Goal: Task Accomplishment & Management: Manage account settings

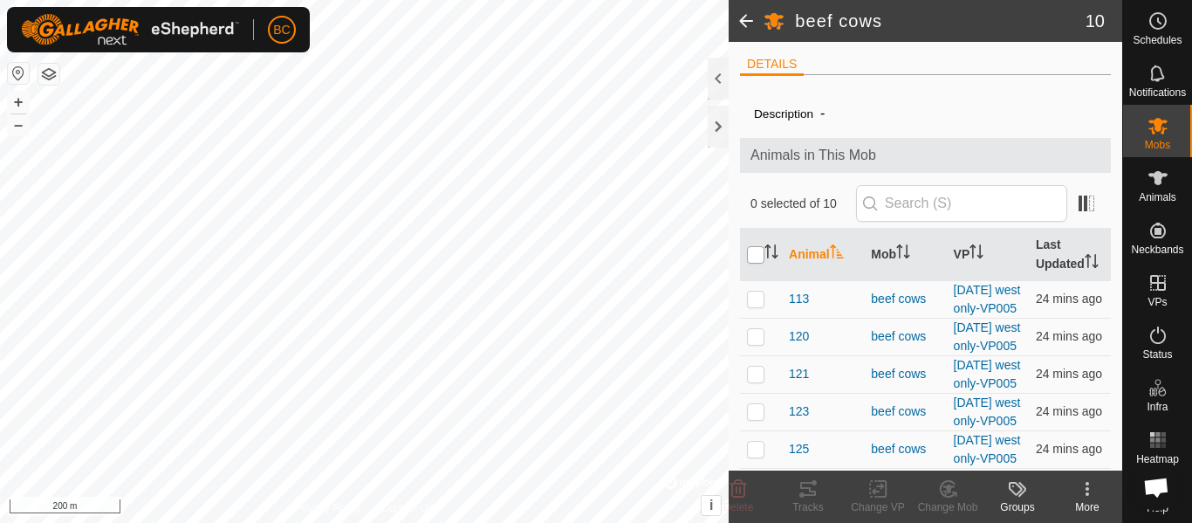
click at [755, 260] on input "checkbox" at bounding box center [755, 254] width 17 height 17
checkbox input "true"
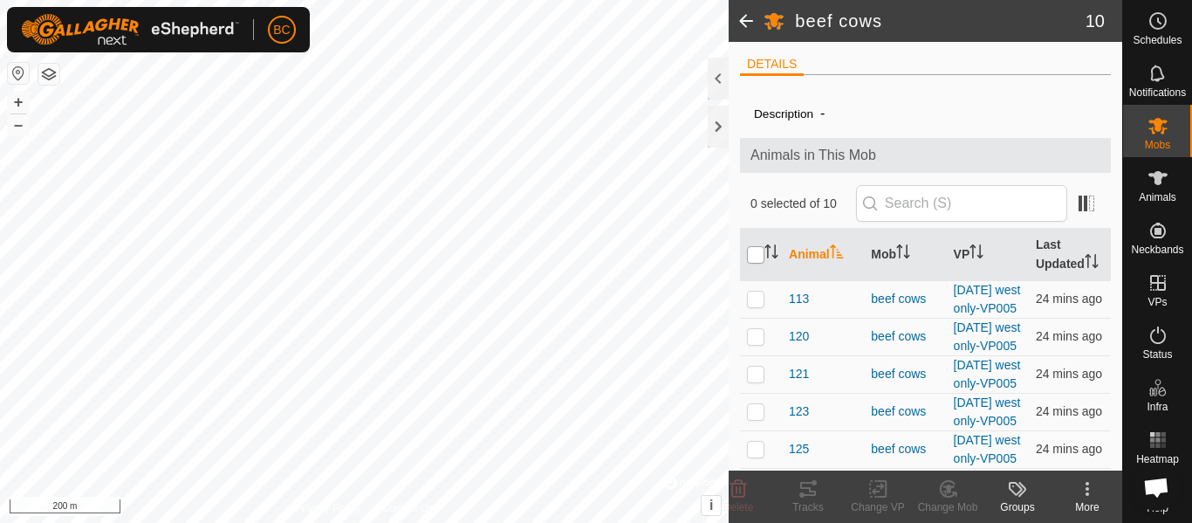
checkbox input "true"
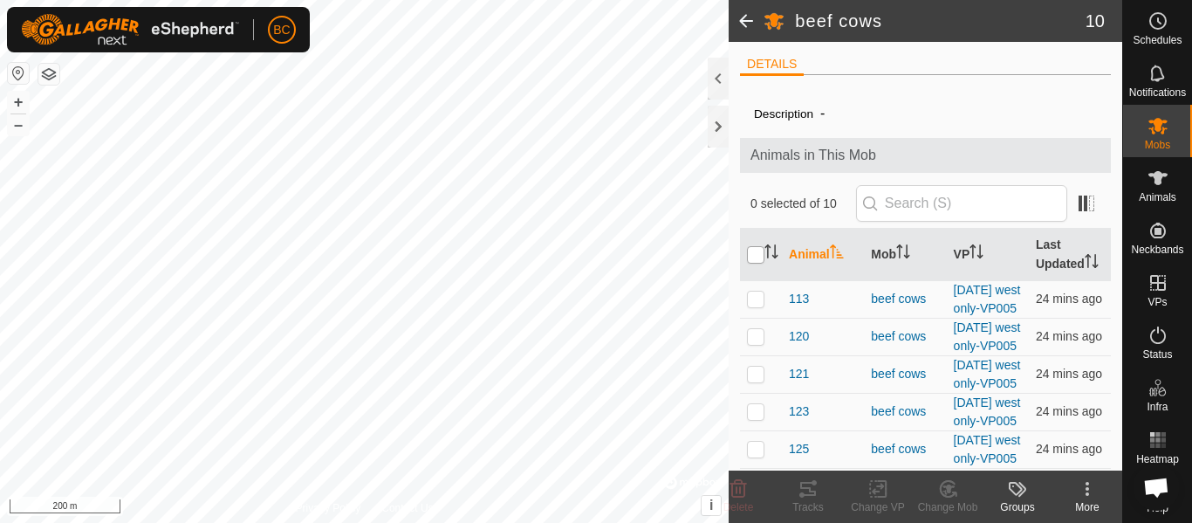
checkbox input "true"
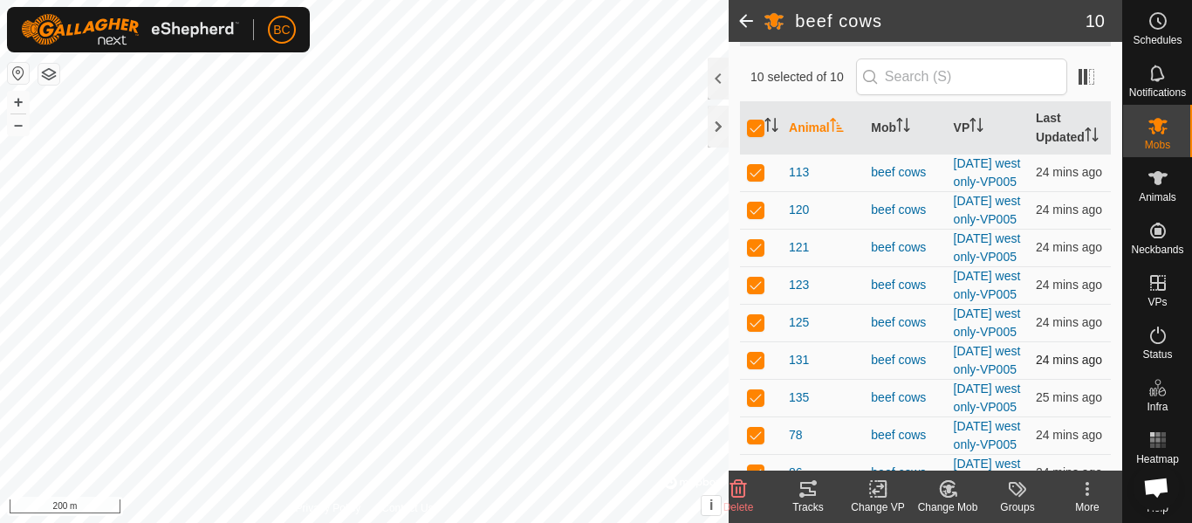
scroll to position [126, 0]
click at [874, 495] on icon at bounding box center [878, 488] width 22 height 21
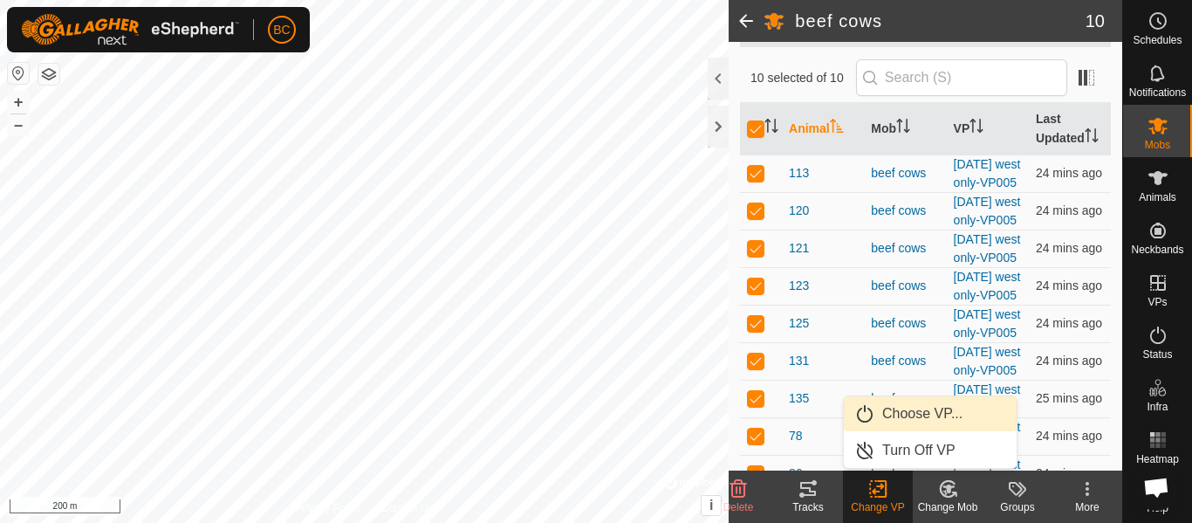
click at [891, 414] on link "Choose VP..." at bounding box center [930, 413] width 173 height 35
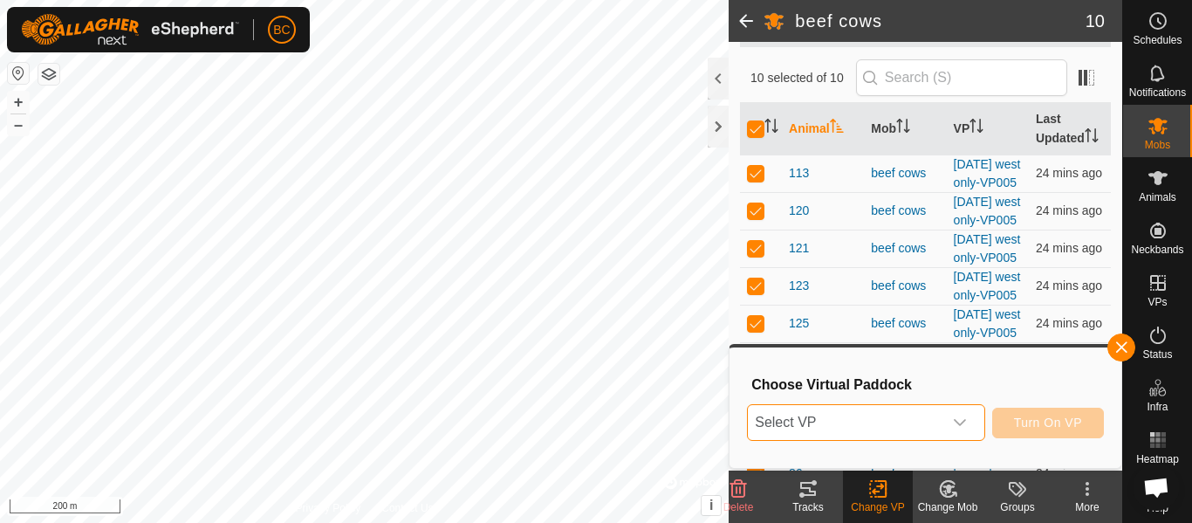
click at [809, 423] on span "Select VP" at bounding box center [845, 422] width 194 height 35
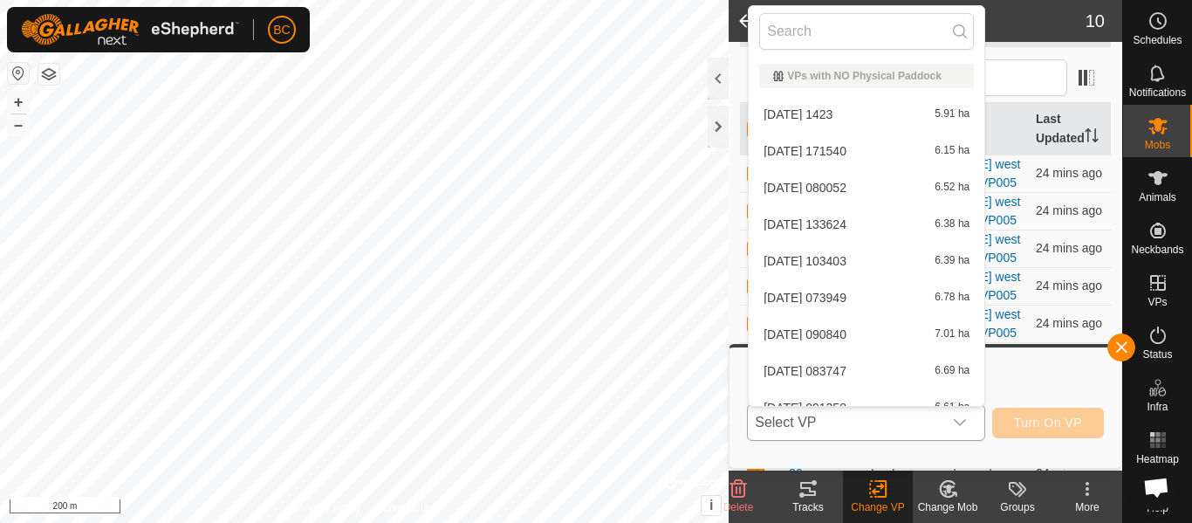
scroll to position [19, 0]
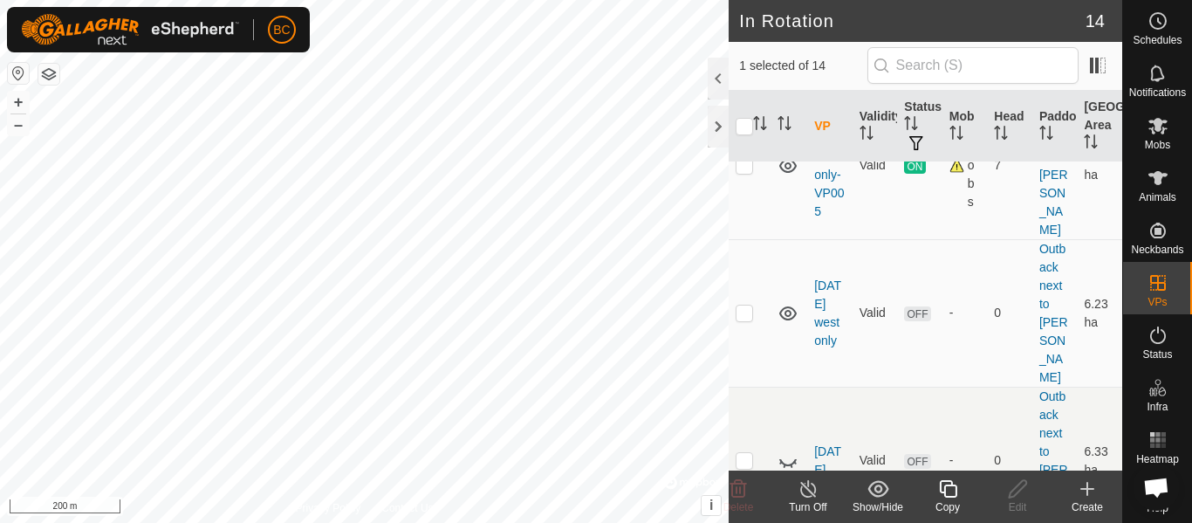
scroll to position [921, 0]
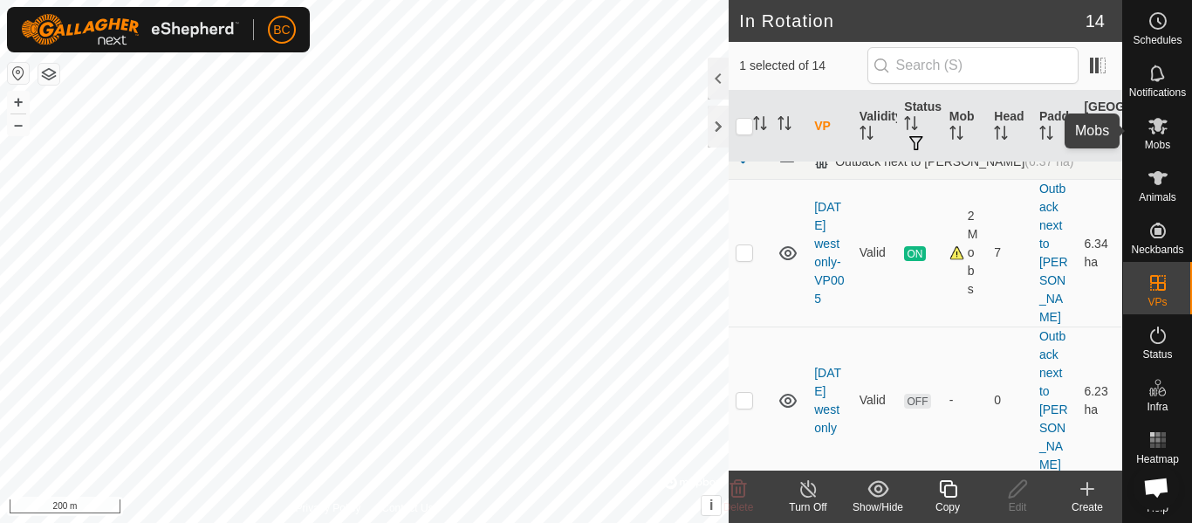
click at [1158, 131] on icon at bounding box center [1157, 125] width 21 height 21
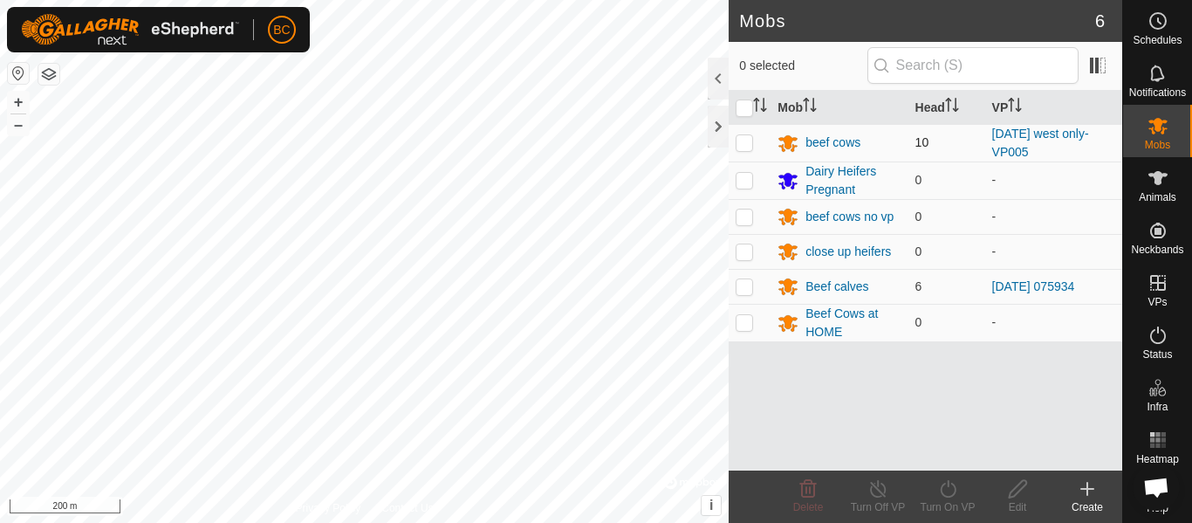
click at [737, 140] on p-checkbox at bounding box center [743, 142] width 17 height 14
checkbox input "true"
click at [949, 498] on icon at bounding box center [948, 488] width 22 height 21
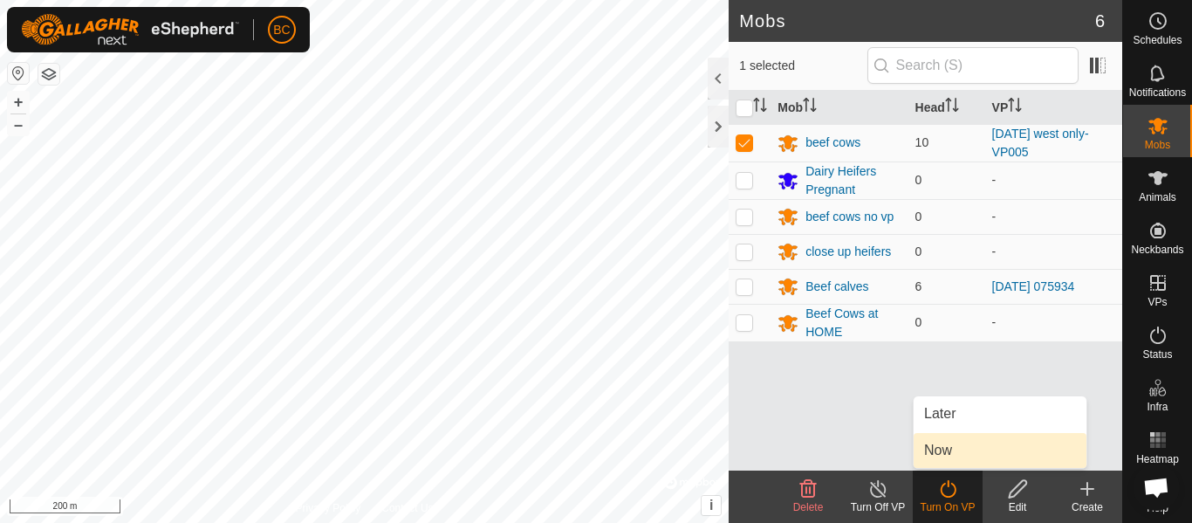
click at [946, 451] on link "Now" at bounding box center [999, 450] width 173 height 35
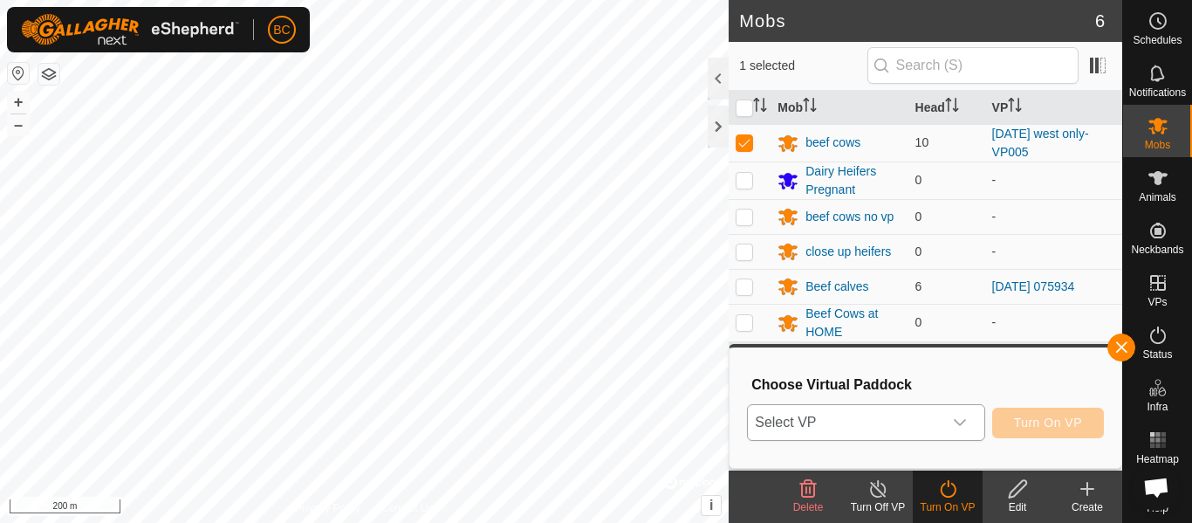
click at [891, 418] on span "Select VP" at bounding box center [845, 422] width 194 height 35
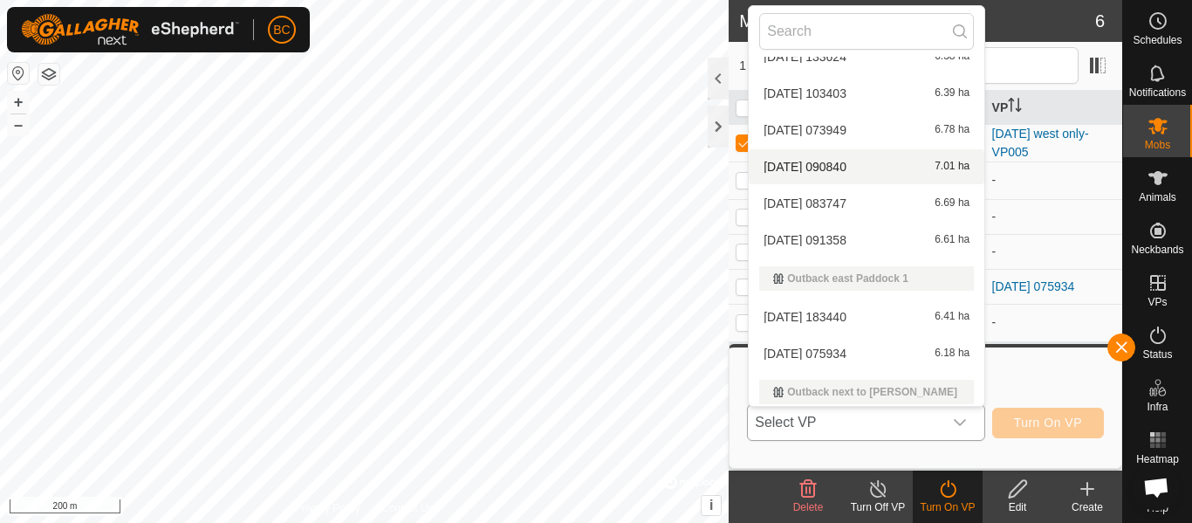
scroll to position [174, 0]
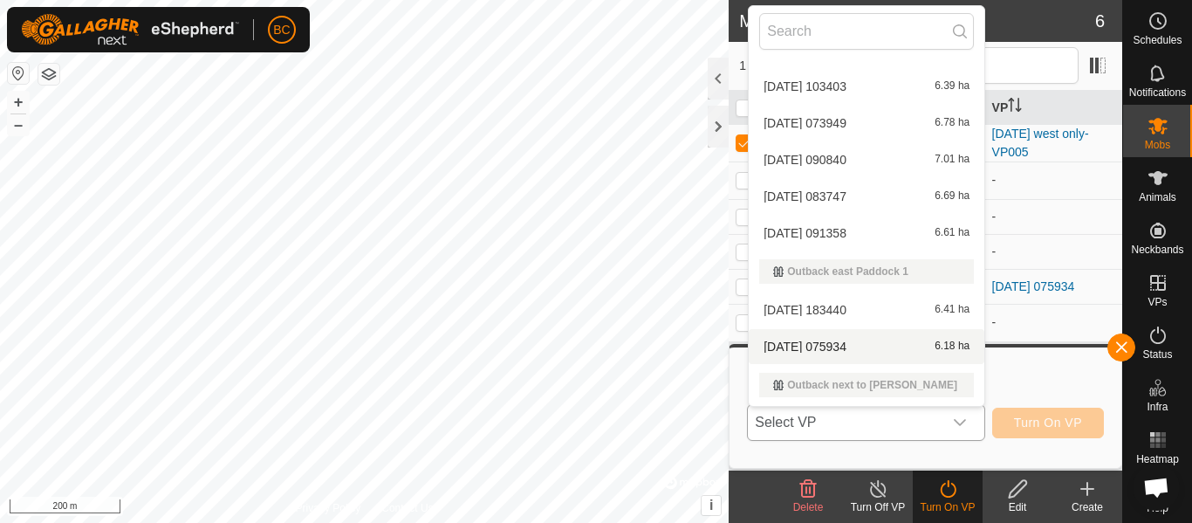
click at [866, 340] on li "[DATE] 075934 6.18 ha" at bounding box center [866, 346] width 236 height 35
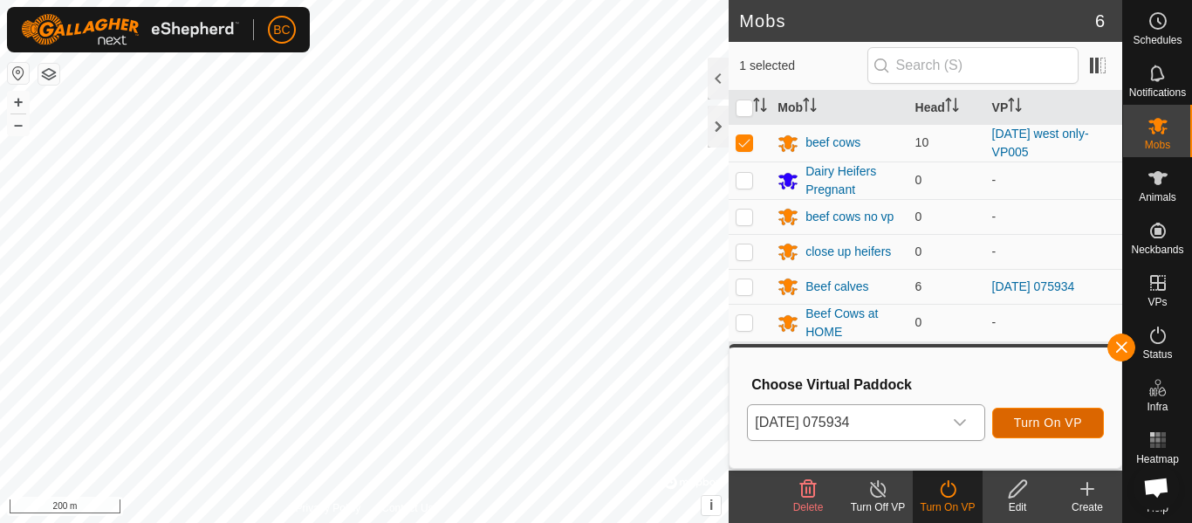
click at [1021, 423] on span "Turn On VP" at bounding box center [1048, 422] width 68 height 14
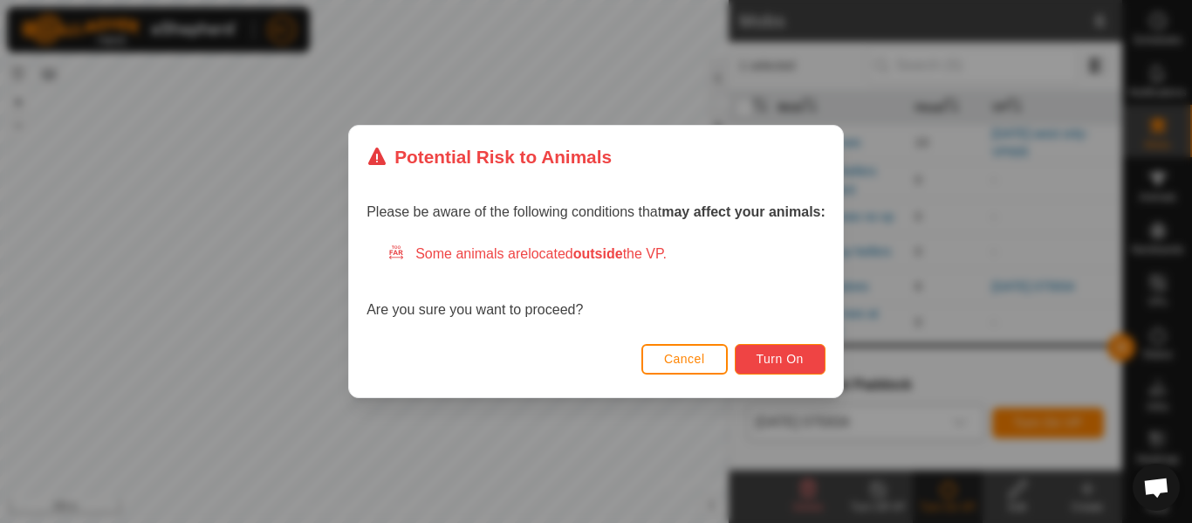
click at [790, 360] on span "Turn On" at bounding box center [779, 359] width 47 height 14
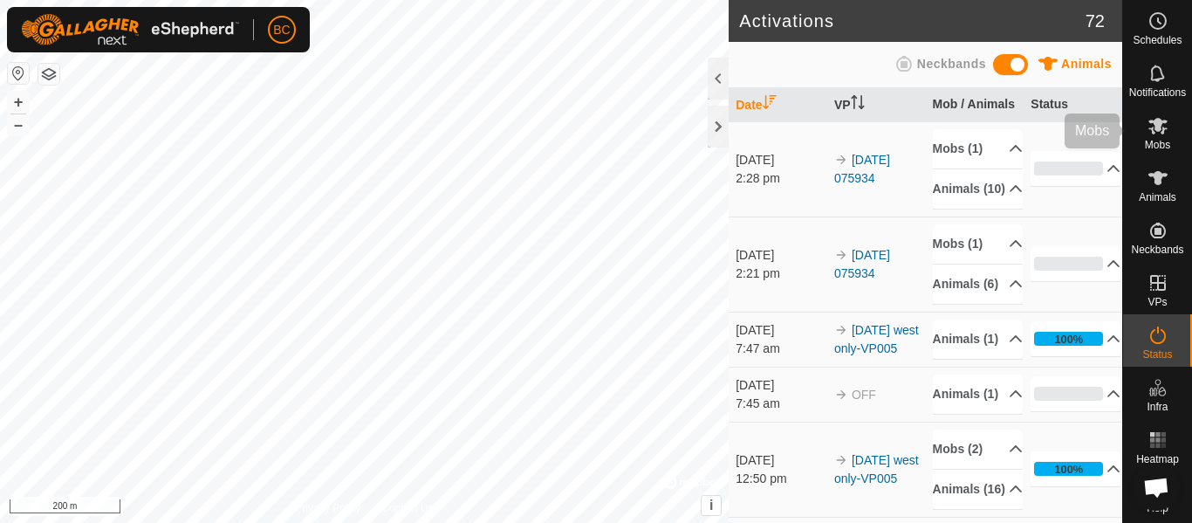
click at [1147, 134] on icon at bounding box center [1157, 125] width 21 height 21
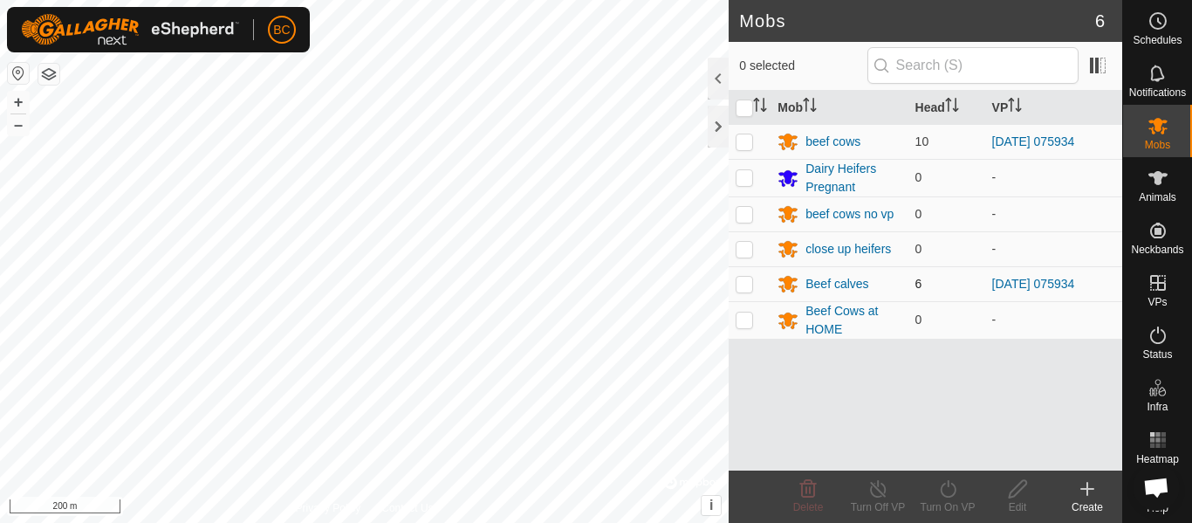
click at [745, 281] on p-checkbox at bounding box center [743, 284] width 17 height 14
checkbox input "true"
click at [956, 498] on icon at bounding box center [948, 488] width 22 height 21
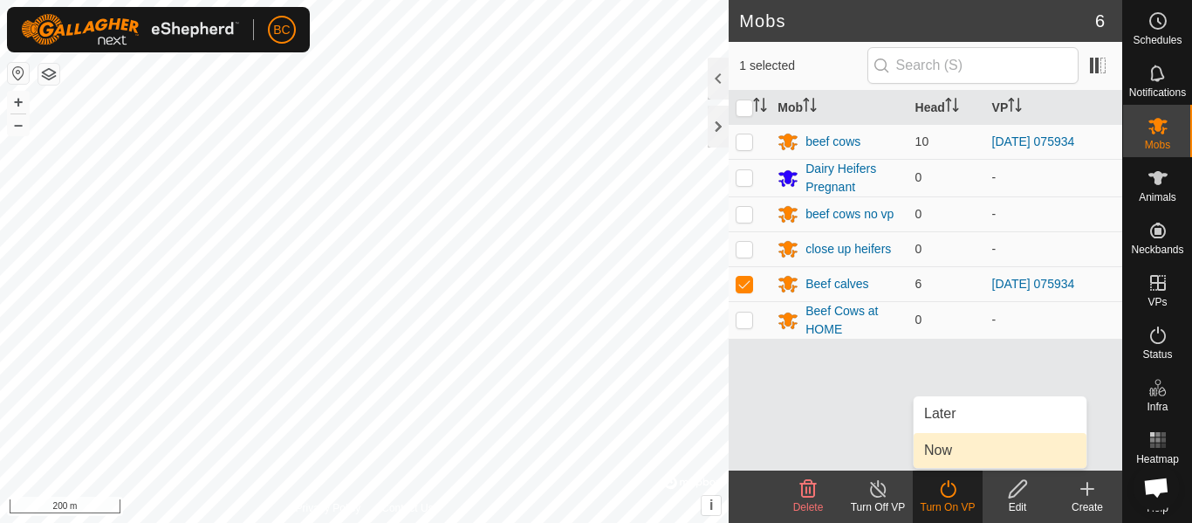
click at [937, 449] on link "Now" at bounding box center [999, 450] width 173 height 35
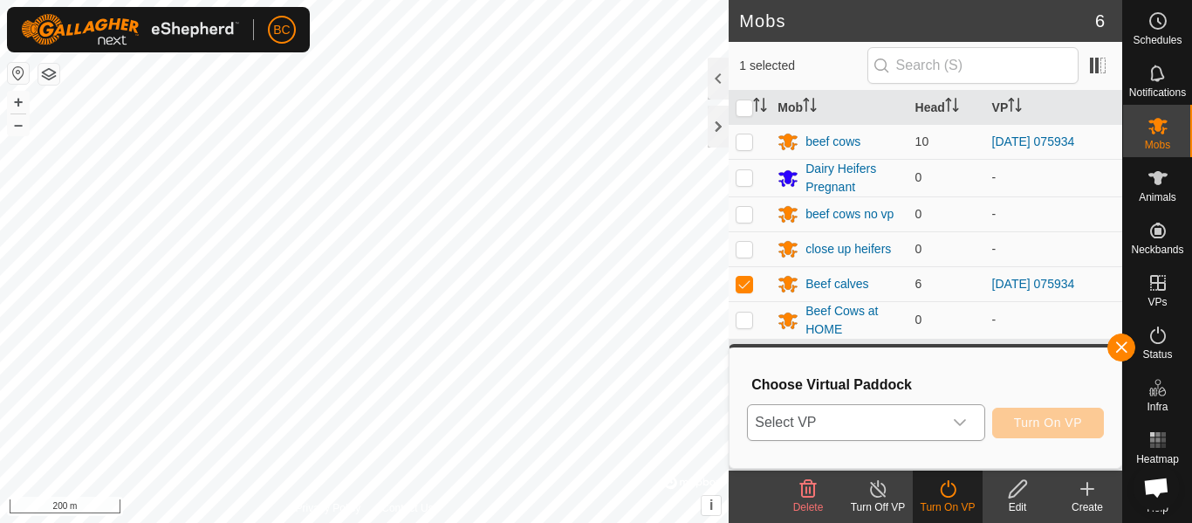
click at [865, 414] on span "Select VP" at bounding box center [845, 422] width 194 height 35
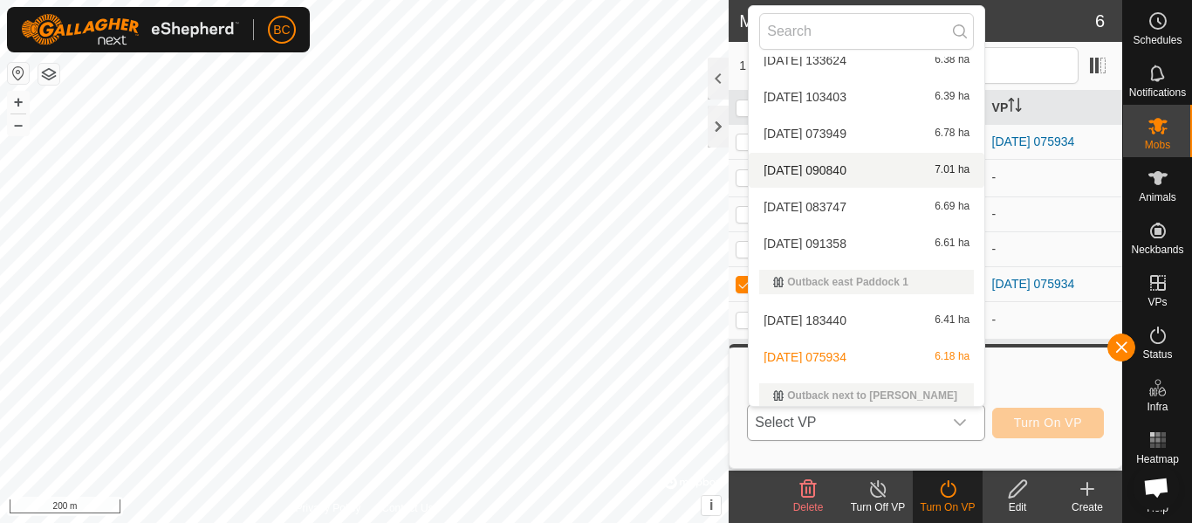
scroll to position [283, 0]
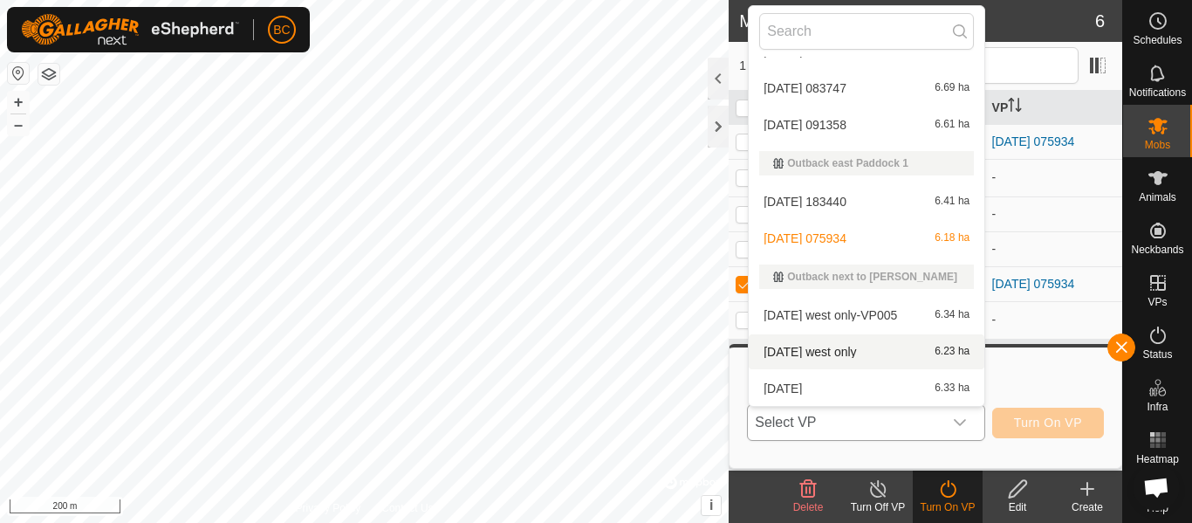
click at [809, 356] on li "[DATE] west only 6.23 ha" at bounding box center [866, 351] width 236 height 35
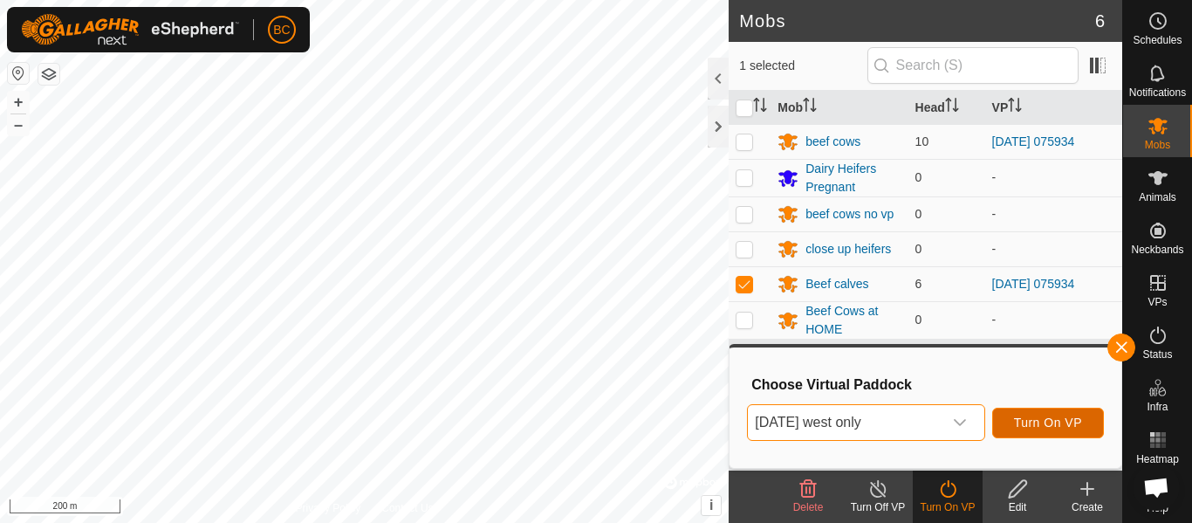
click at [1024, 424] on span "Turn On VP" at bounding box center [1048, 422] width 68 height 14
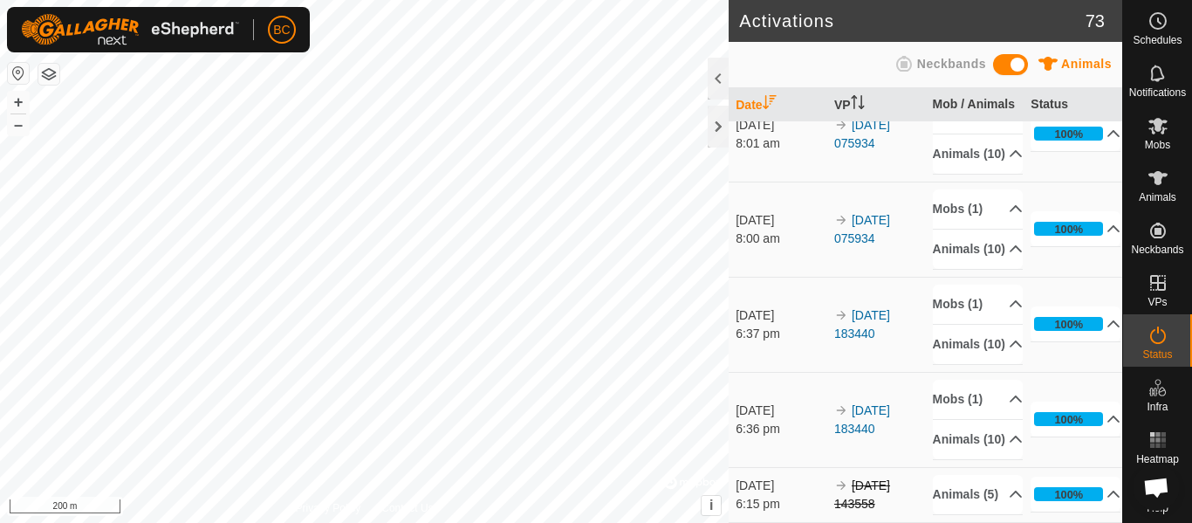
scroll to position [7293, 0]
click at [716, 131] on div at bounding box center [717, 127] width 21 height 42
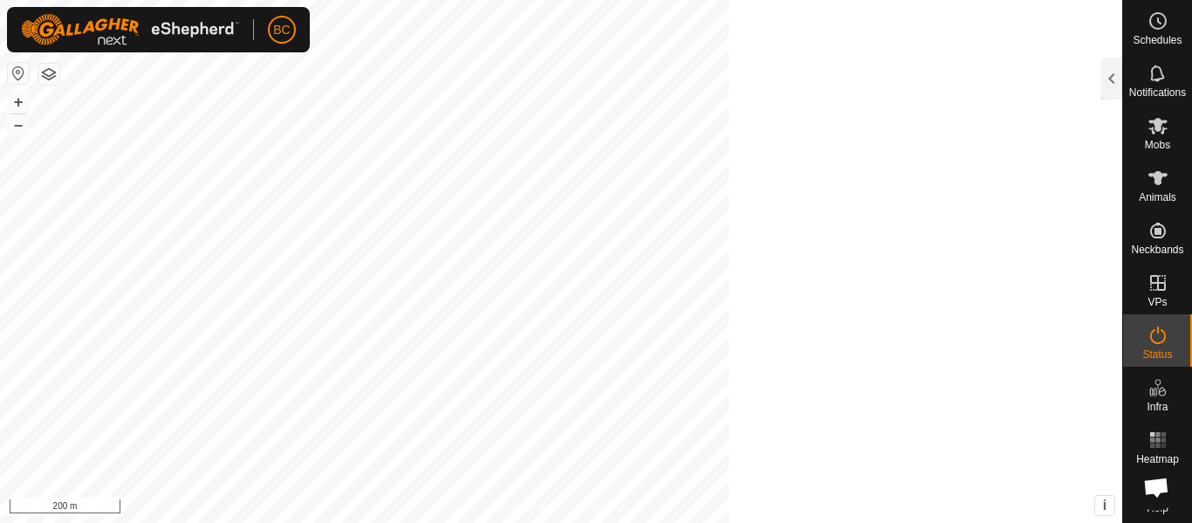
scroll to position [23676, 0]
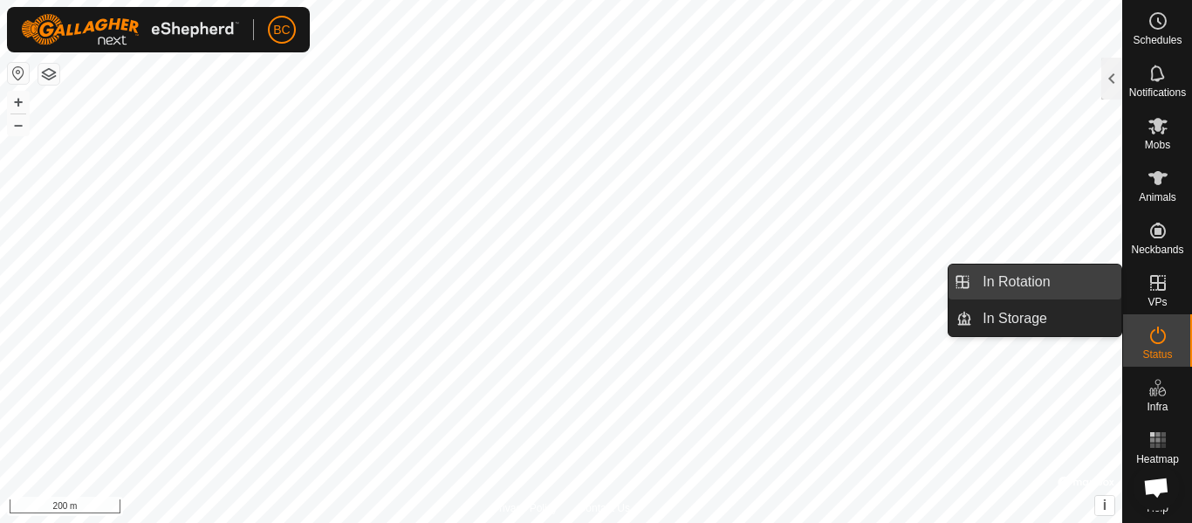
click at [1061, 274] on link "In Rotation" at bounding box center [1046, 281] width 149 height 35
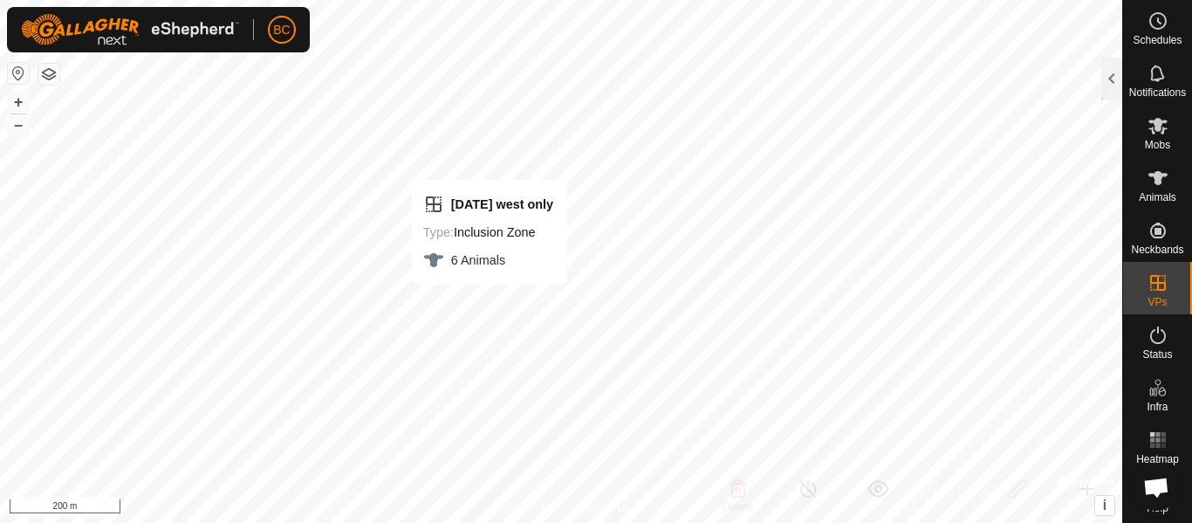
checkbox input "true"
checkbox input "false"
checkbox input "true"
checkbox input "false"
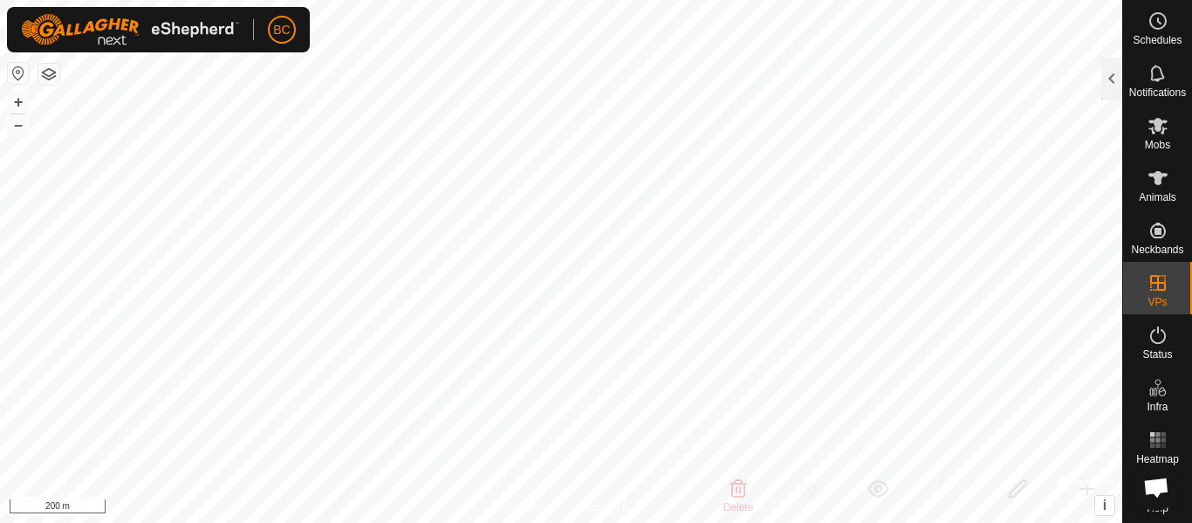
checkbox input "true"
checkbox input "false"
drag, startPoint x: 1163, startPoint y: 75, endPoint x: 1142, endPoint y: 93, distance: 27.8
click at [1163, 76] on es-notification-svg-icon at bounding box center [1157, 73] width 31 height 28
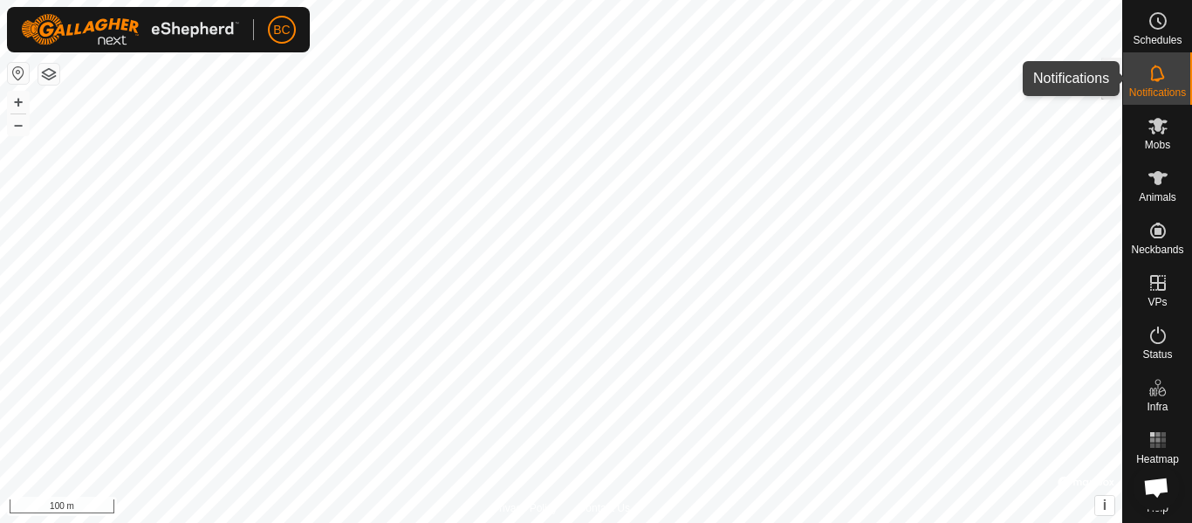
click at [1166, 83] on div "Notifications" at bounding box center [1157, 78] width 69 height 52
click at [1166, 82] on div "Notifications" at bounding box center [1157, 78] width 69 height 52
click at [1116, 80] on div at bounding box center [1111, 79] width 21 height 42
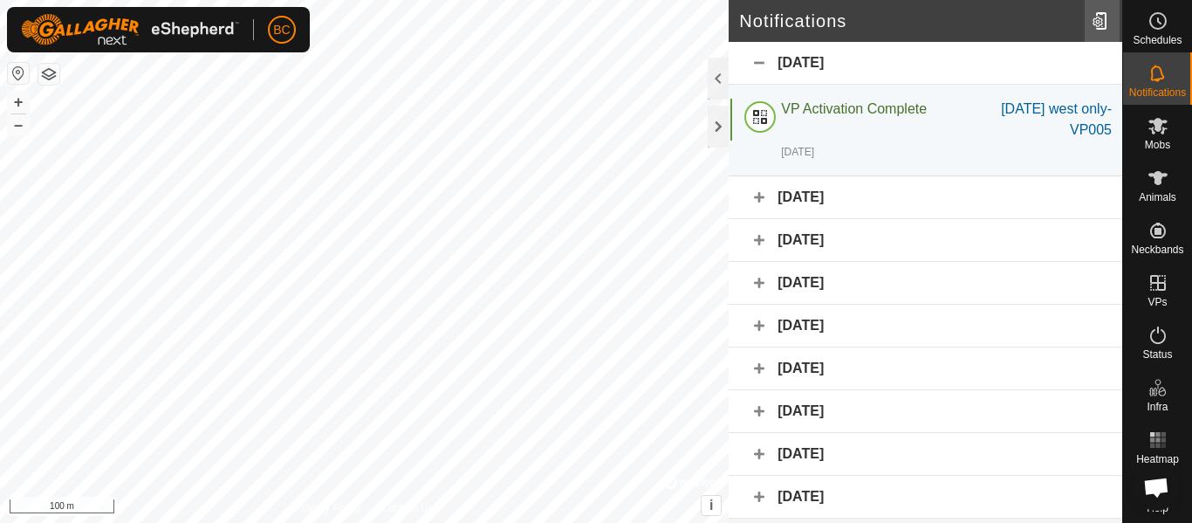
click at [1101, 25] on div at bounding box center [1101, 21] width 35 height 49
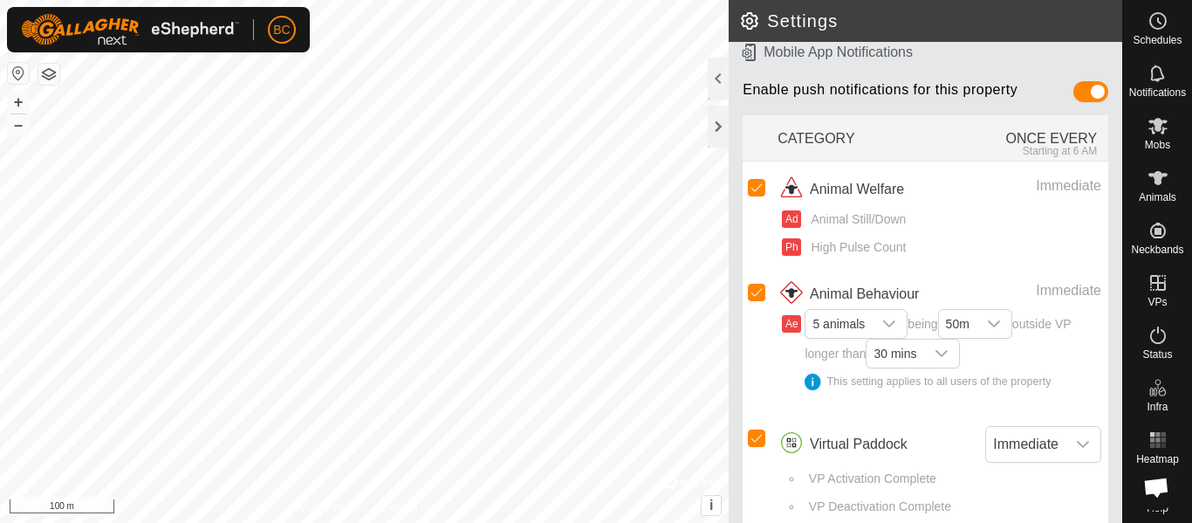
scroll to position [219, 0]
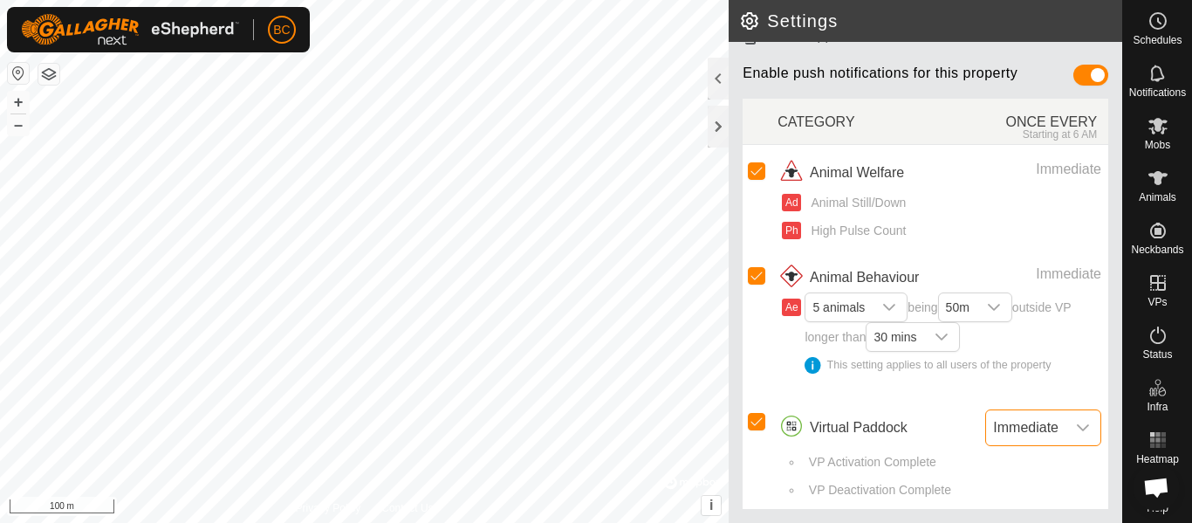
click at [1014, 434] on span "Immediate" at bounding box center [1025, 427] width 79 height 35
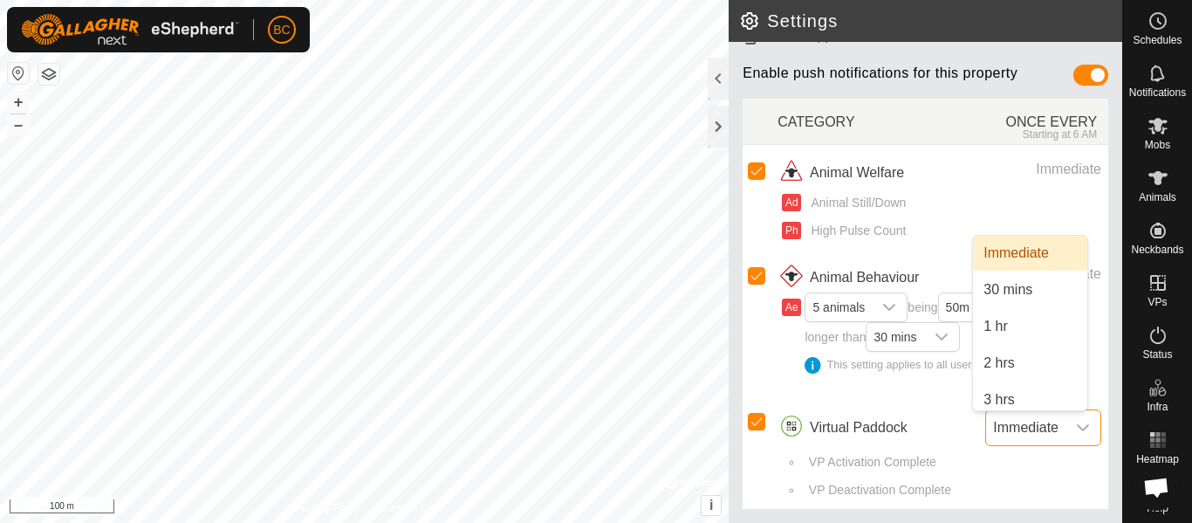
click at [1014, 434] on span "Immediate" at bounding box center [1025, 427] width 79 height 35
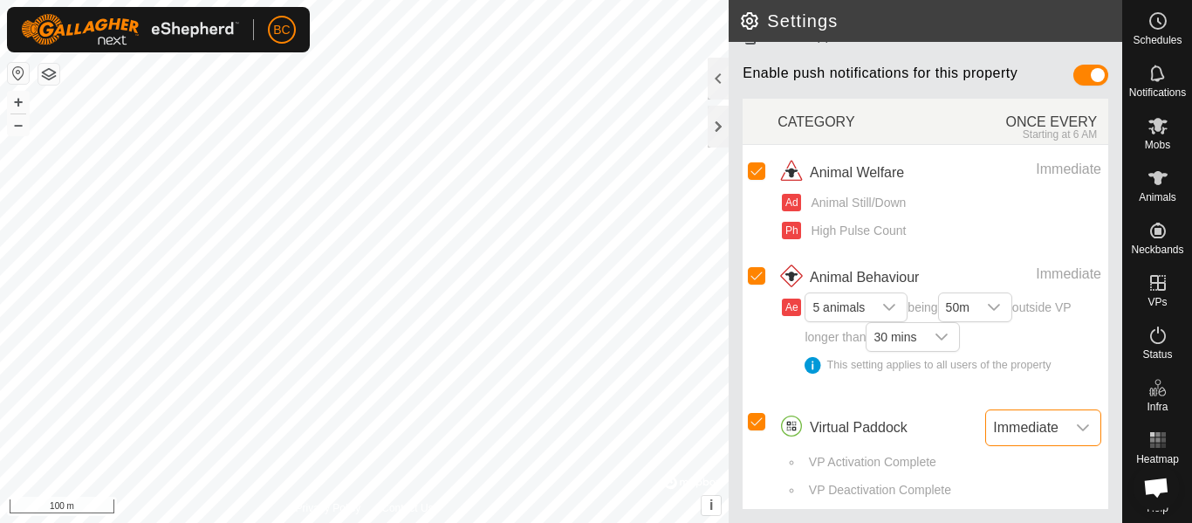
click at [864, 437] on span "Virtual Paddock" at bounding box center [858, 427] width 98 height 21
click at [833, 311] on span "5 animals" at bounding box center [838, 307] width 66 height 28
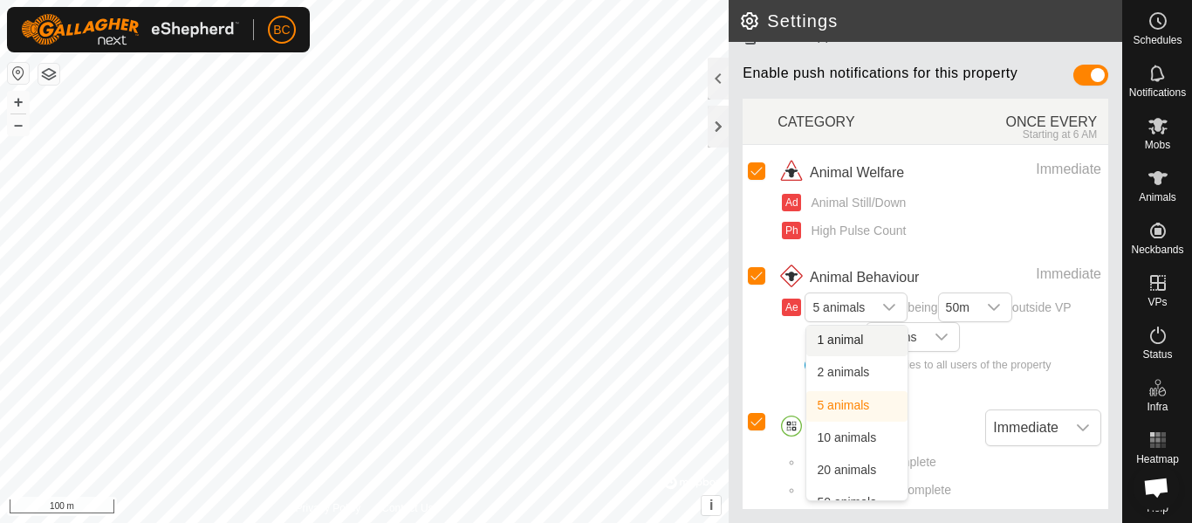
click at [889, 269] on span "Animal Behaviour" at bounding box center [863, 277] width 109 height 21
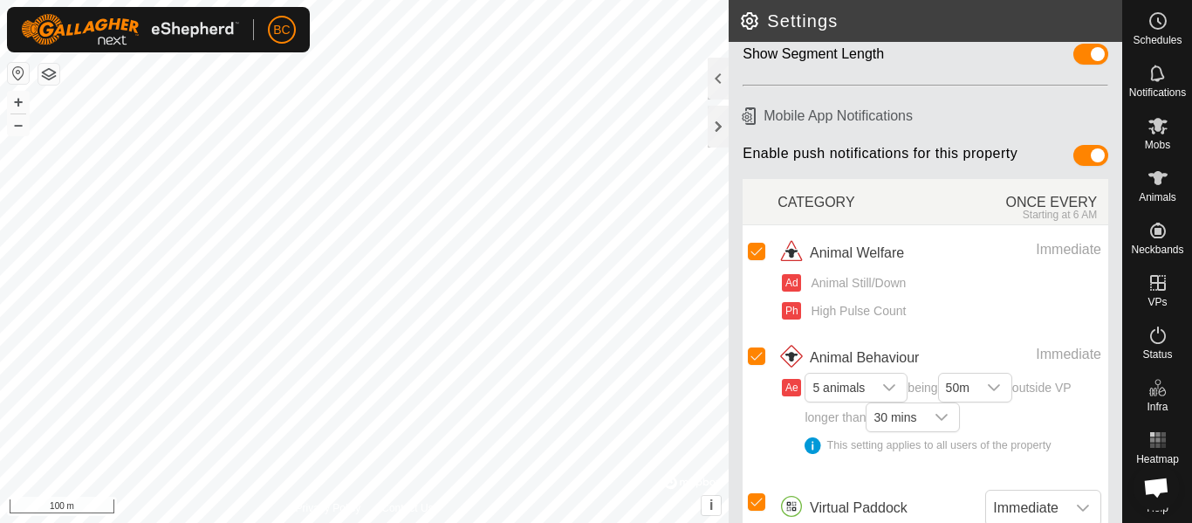
scroll to position [0, 0]
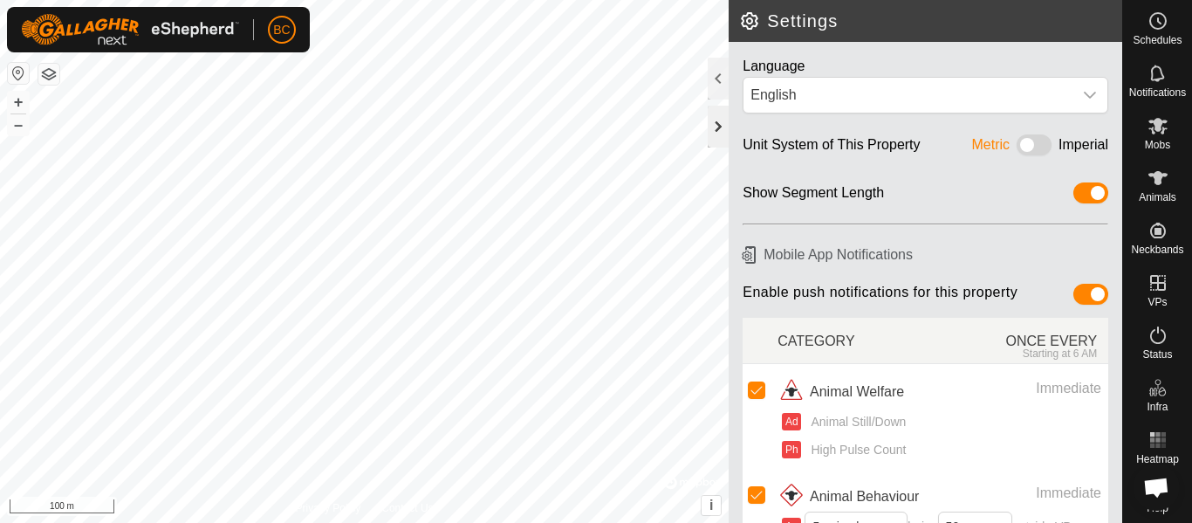
click at [721, 124] on div at bounding box center [717, 127] width 21 height 42
